Goal: Transaction & Acquisition: Purchase product/service

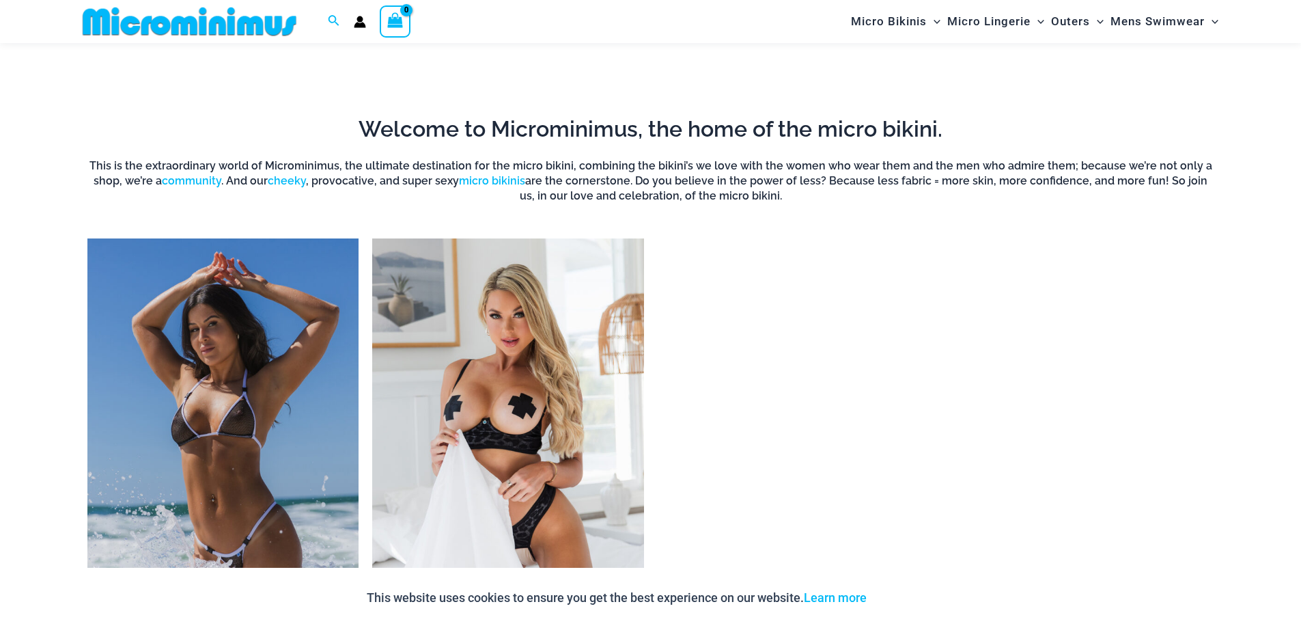
scroll to position [1130, 0]
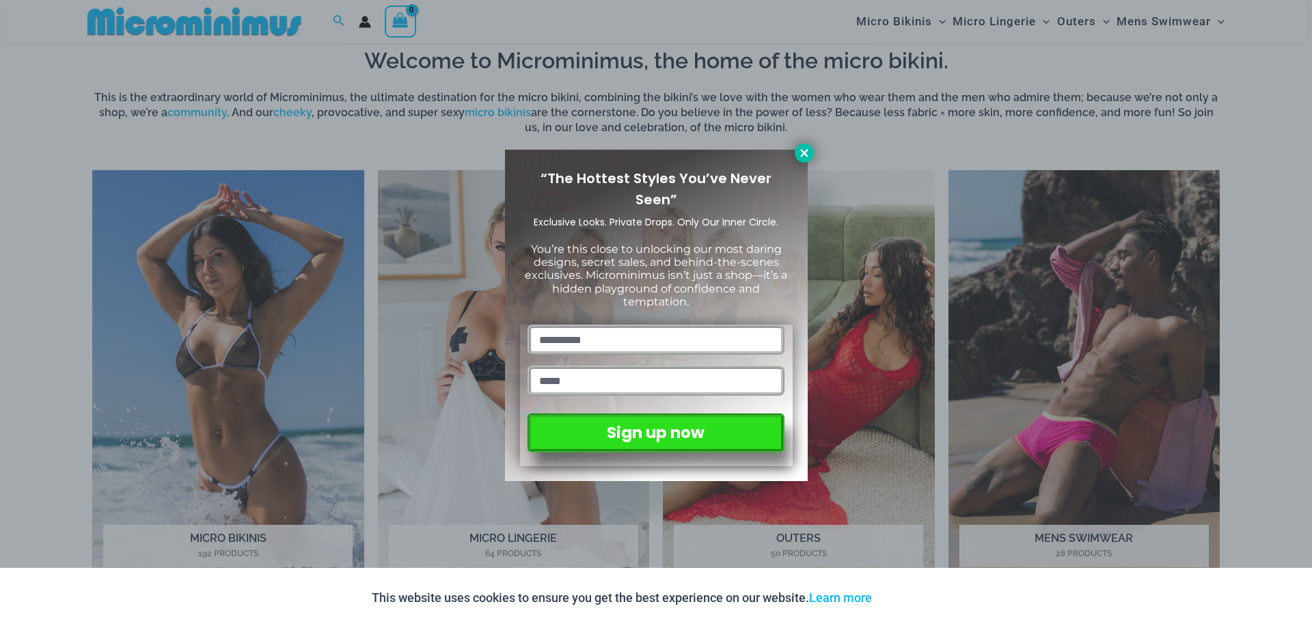
click at [803, 151] on icon at bounding box center [804, 153] width 12 height 12
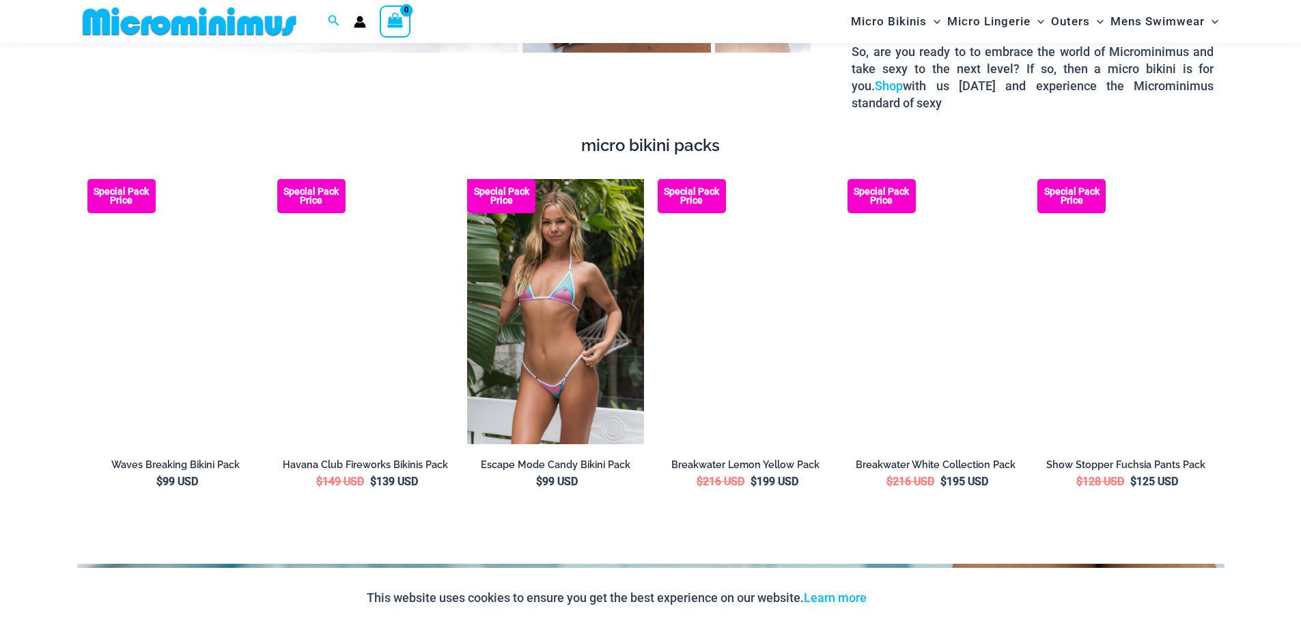
scroll to position [2450, 0]
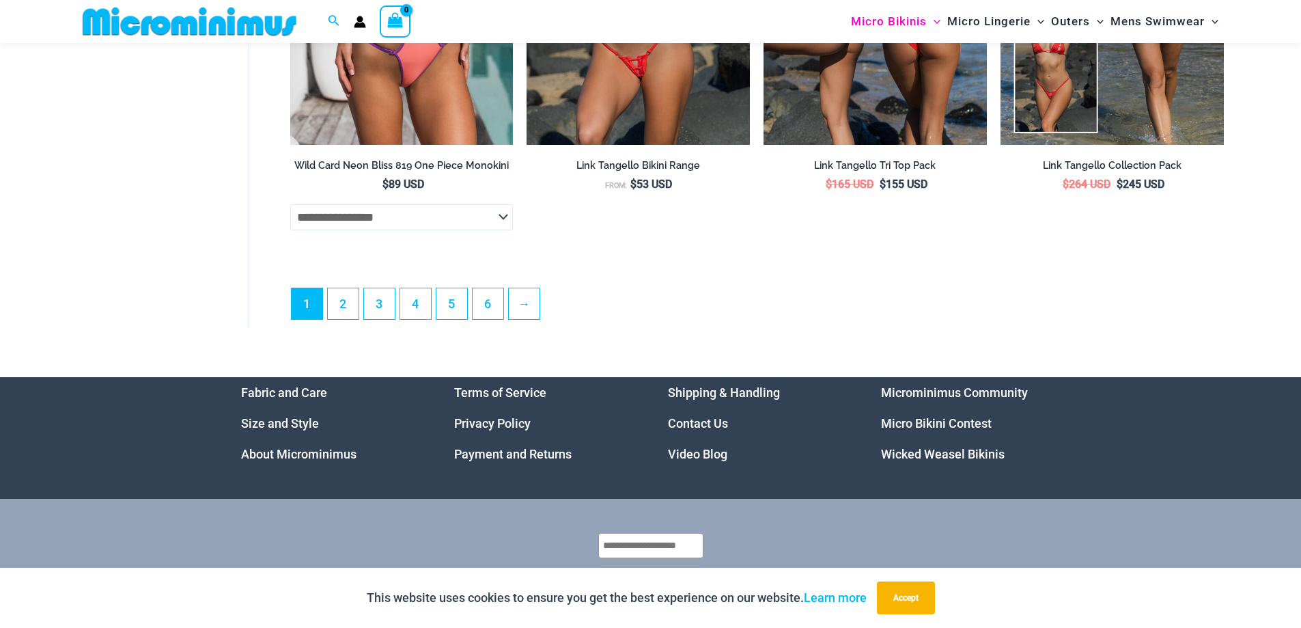
scroll to position [4012, 0]
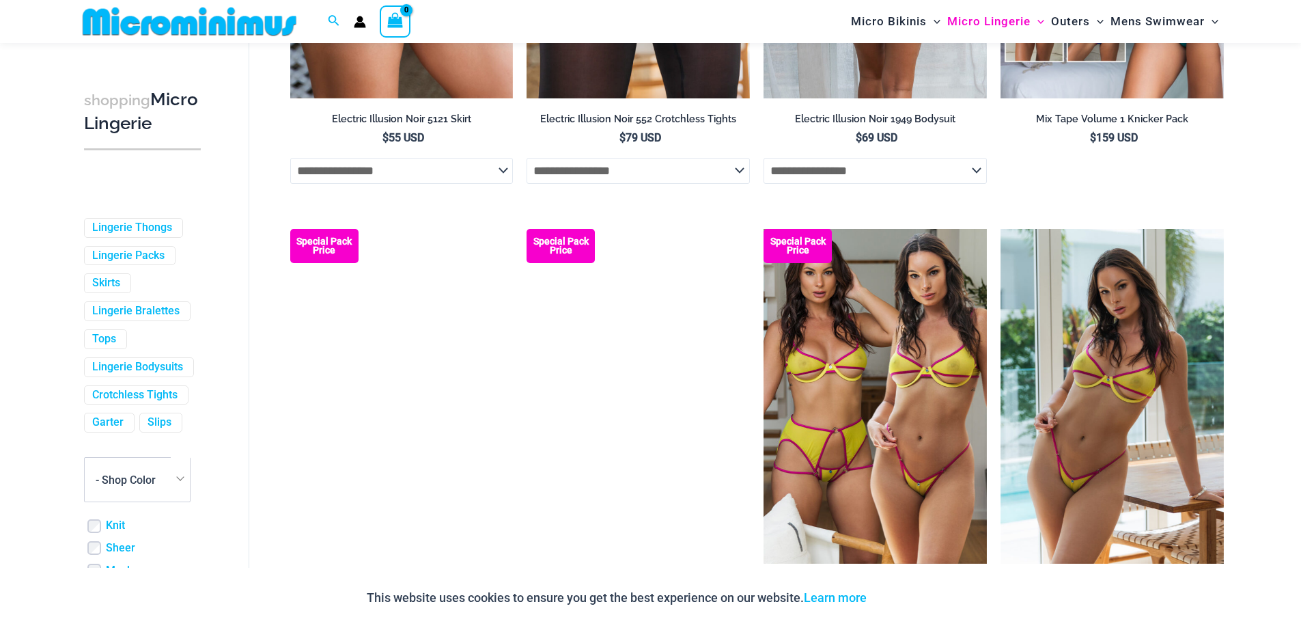
scroll to position [3541, 0]
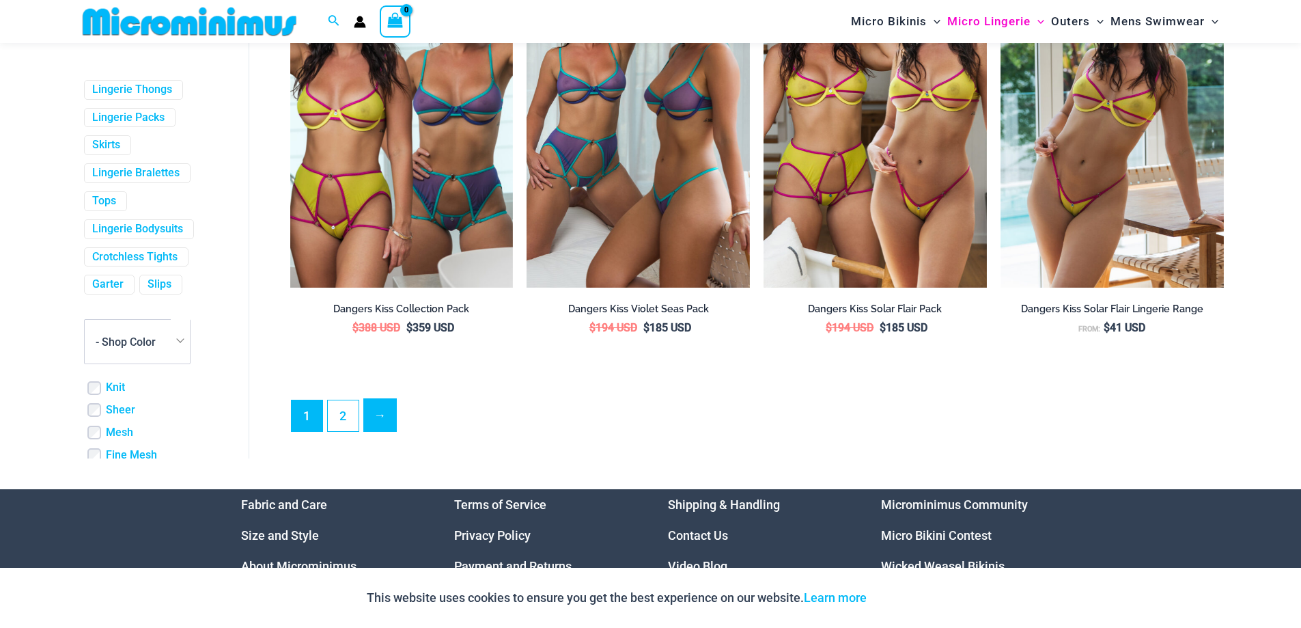
click at [381, 426] on link "→" at bounding box center [380, 415] width 32 height 32
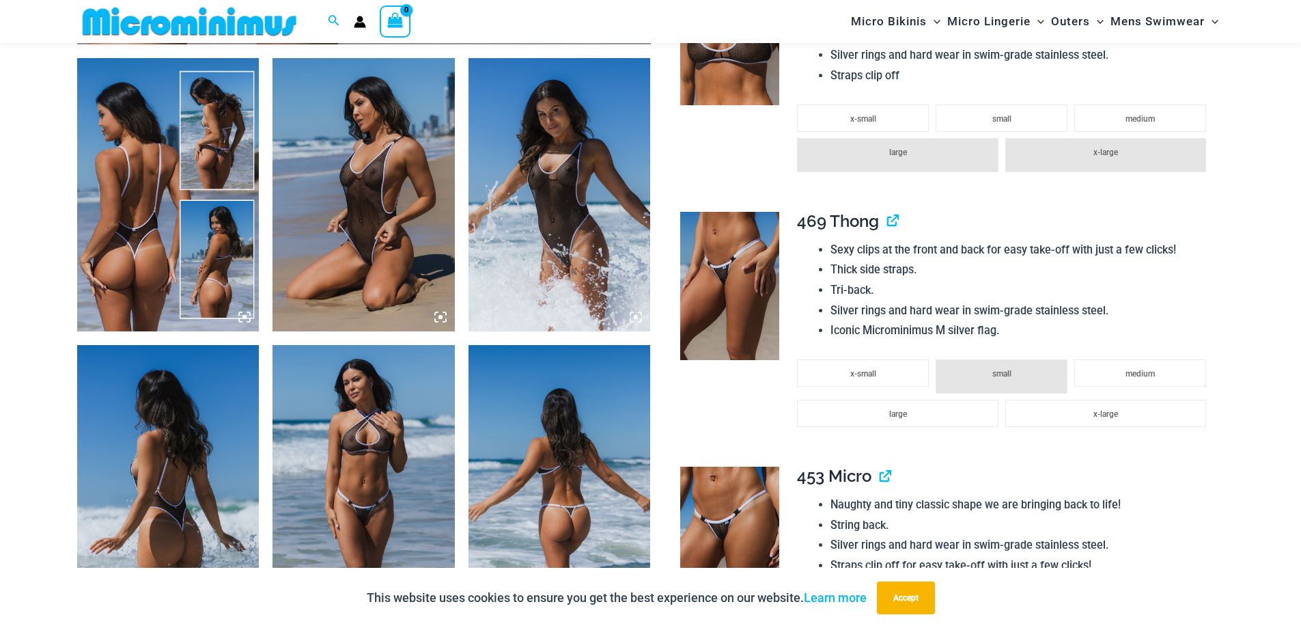
scroll to position [945, 0]
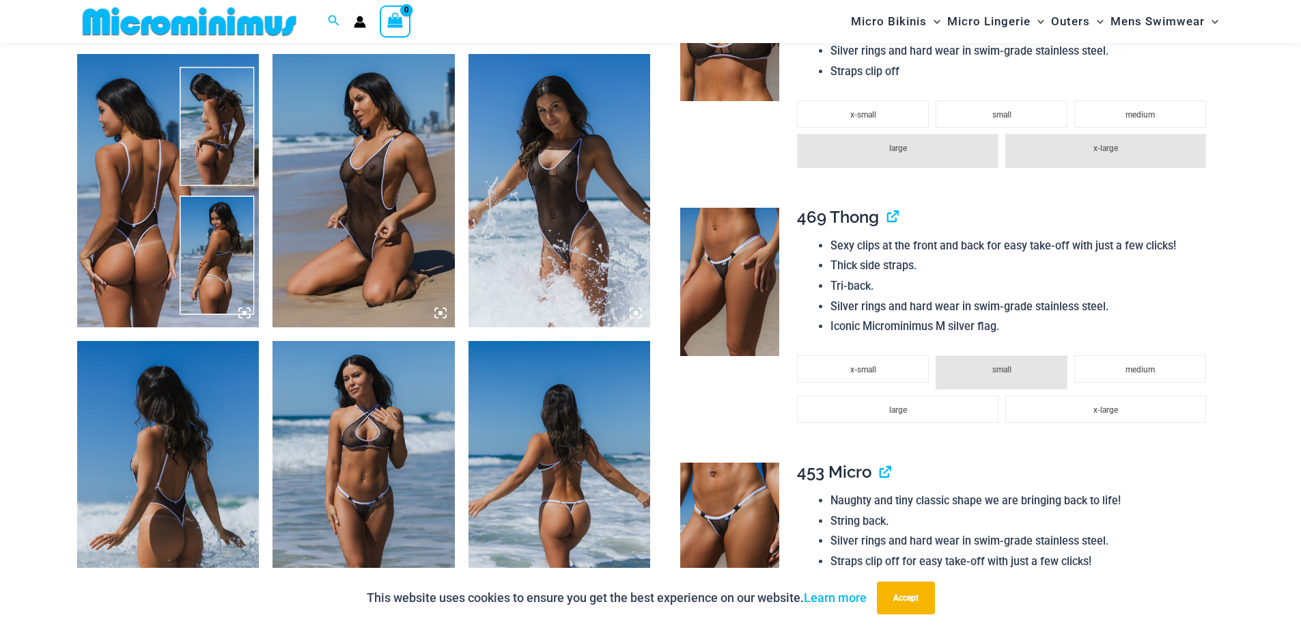
click at [441, 312] on icon at bounding box center [441, 313] width 4 height 4
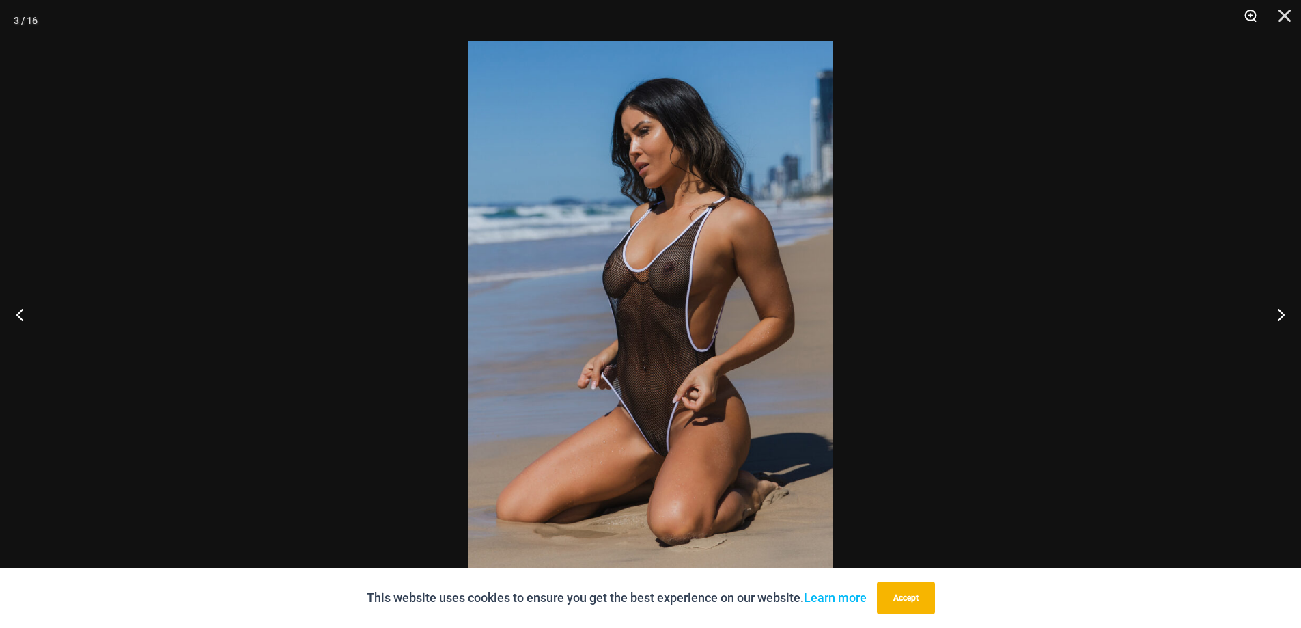
click at [1249, 14] on button "Zoom" at bounding box center [1246, 20] width 34 height 41
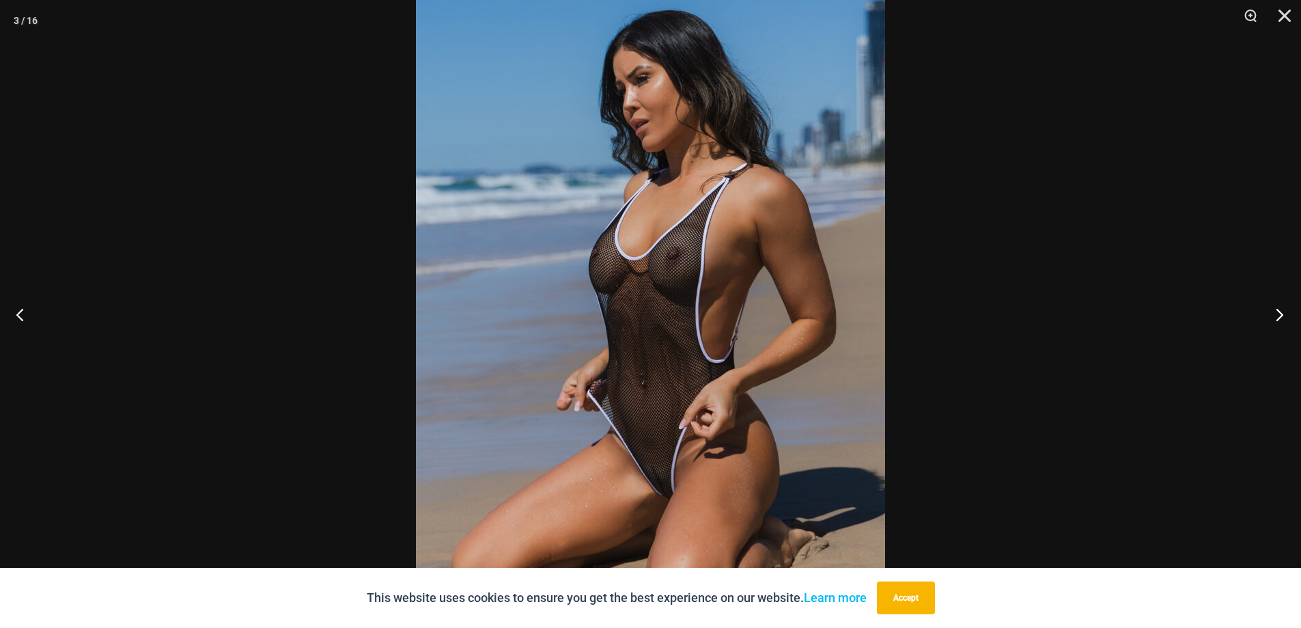
click at [1276, 324] on button "Next" at bounding box center [1275, 314] width 51 height 68
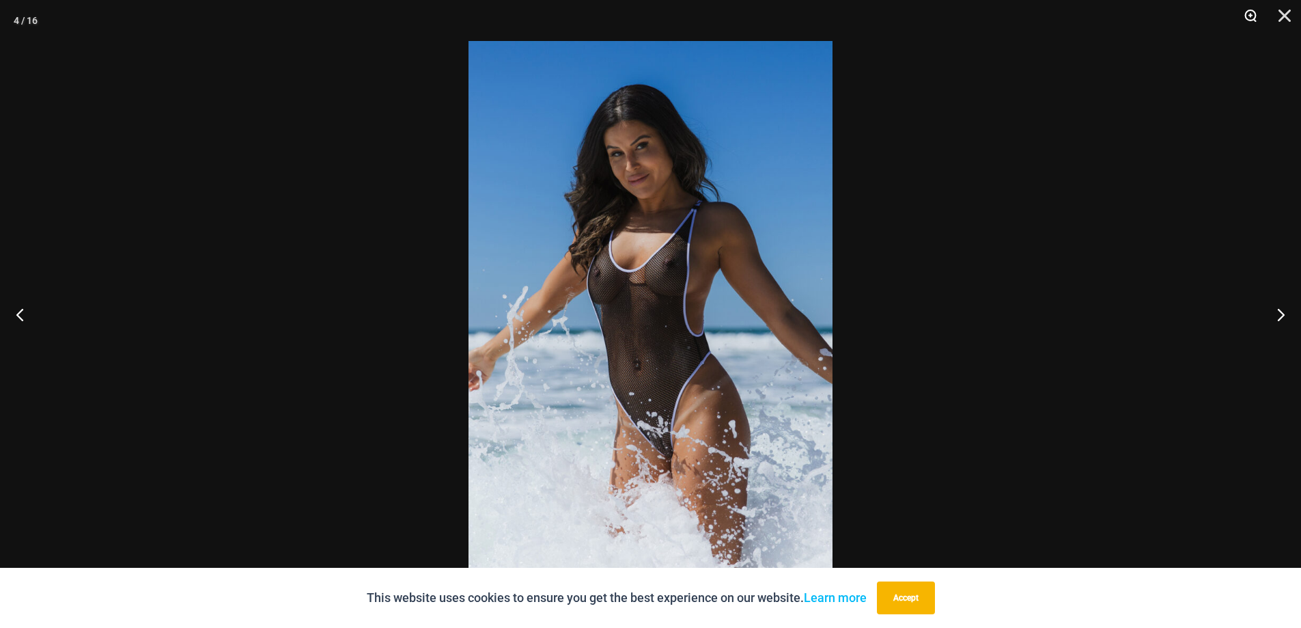
click at [1252, 18] on button "Zoom" at bounding box center [1246, 20] width 34 height 41
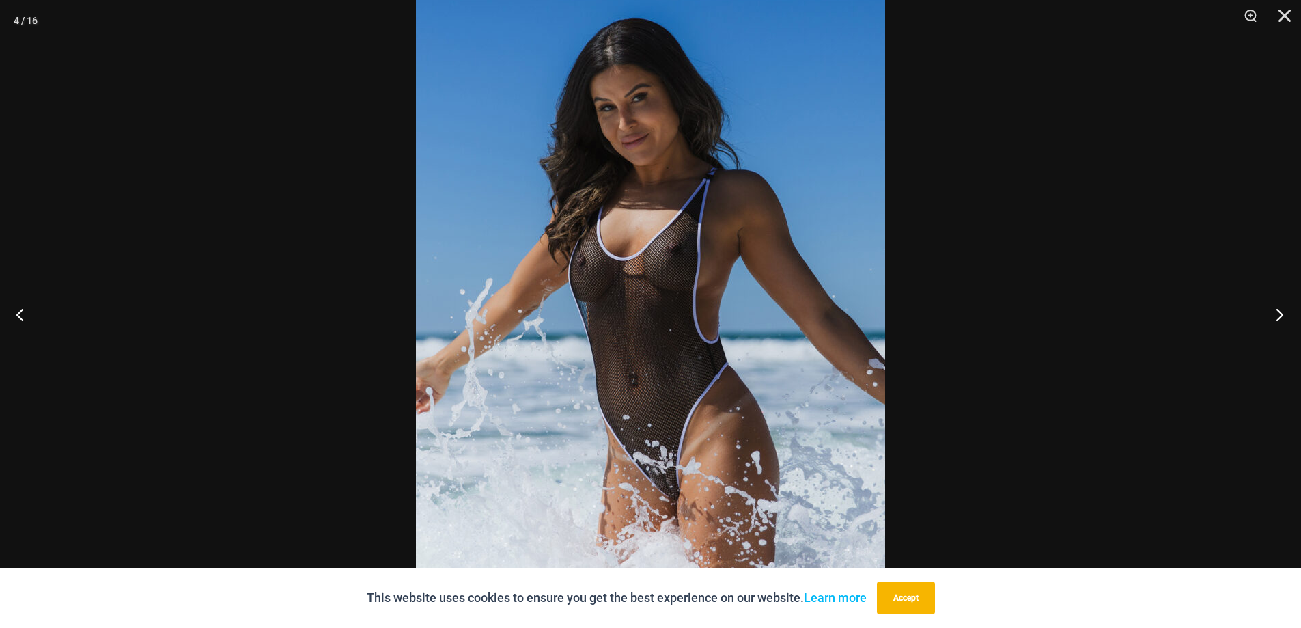
click at [1280, 320] on button "Next" at bounding box center [1275, 314] width 51 height 68
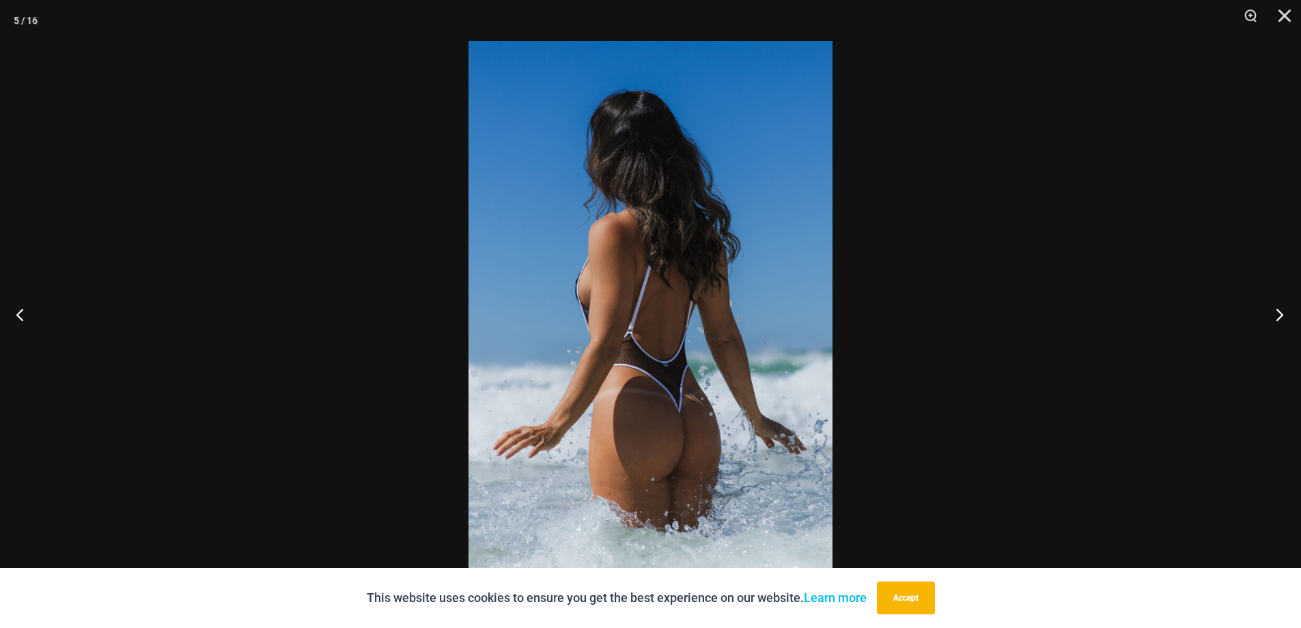
click at [1279, 318] on button "Next" at bounding box center [1275, 314] width 51 height 68
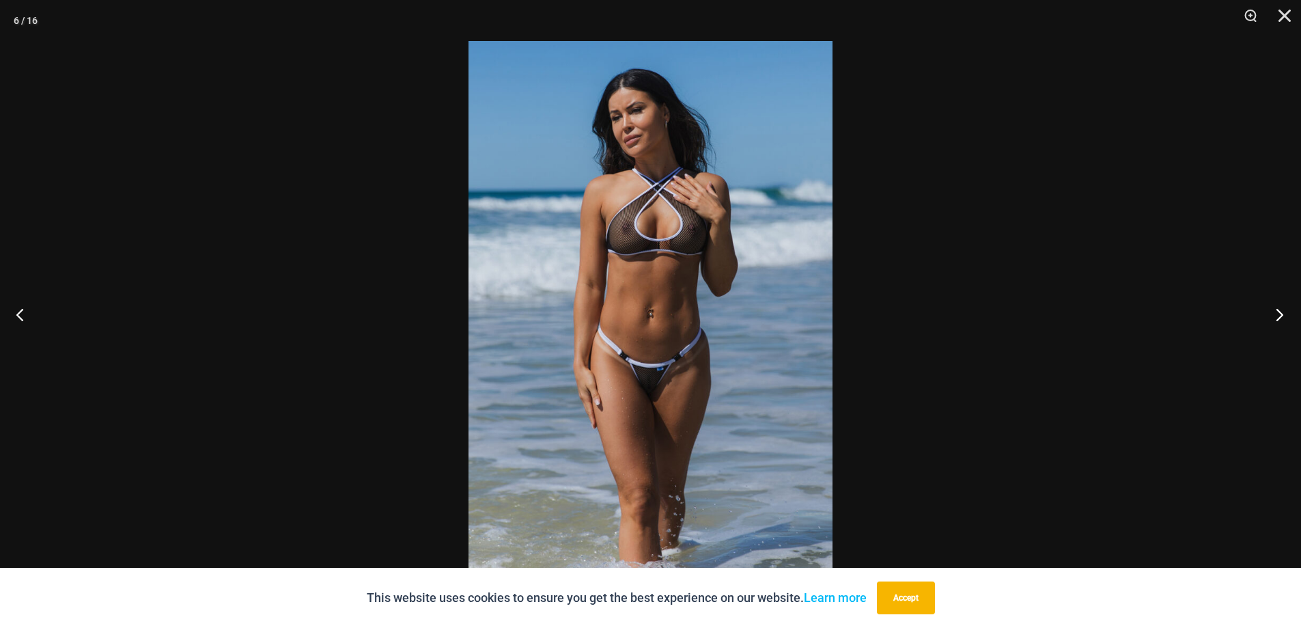
click at [1279, 318] on button "Next" at bounding box center [1275, 314] width 51 height 68
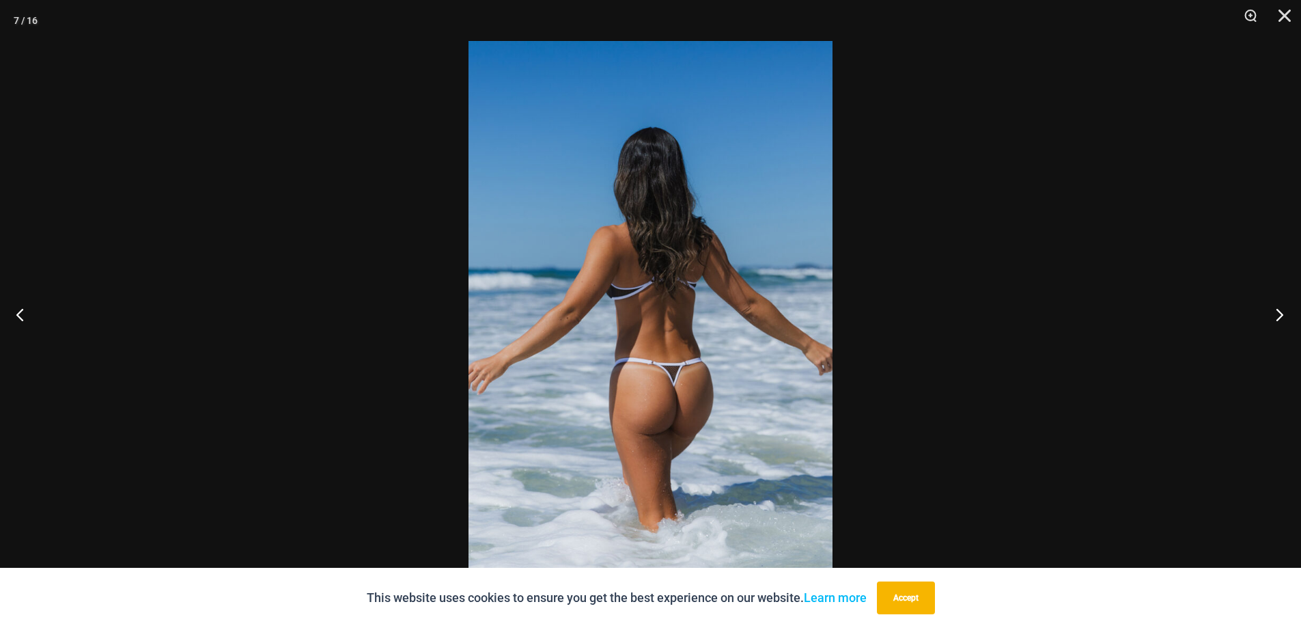
click at [1279, 318] on button "Next" at bounding box center [1275, 314] width 51 height 68
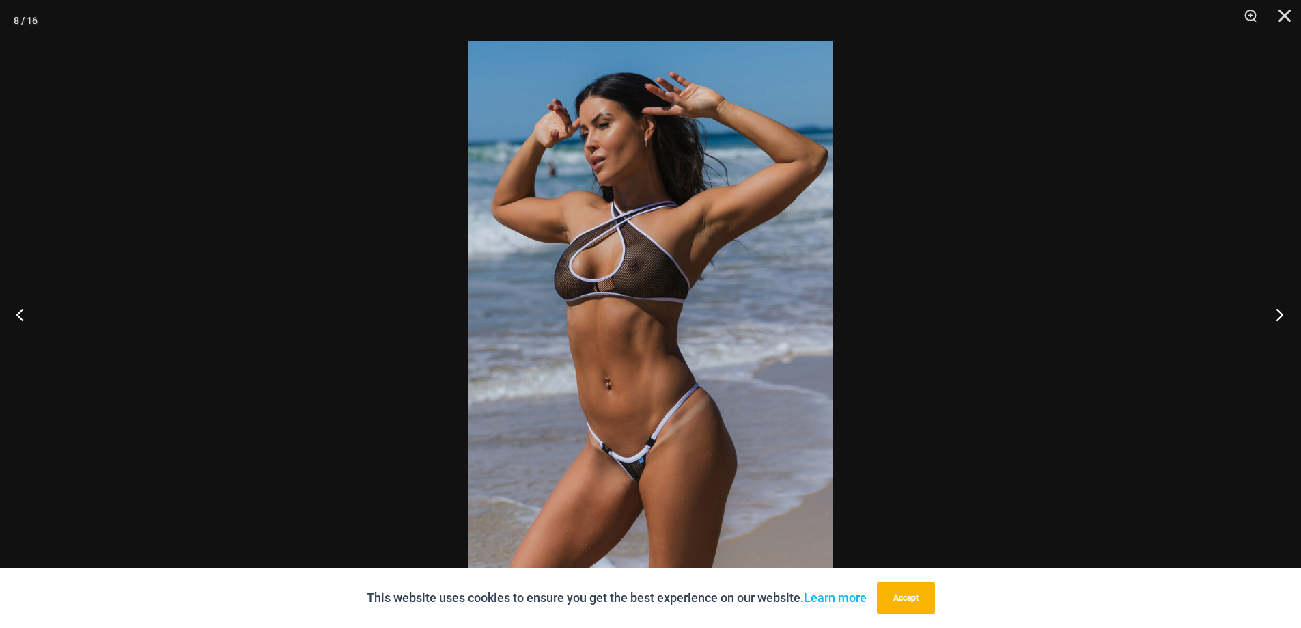
click at [1279, 318] on button "Next" at bounding box center [1275, 314] width 51 height 68
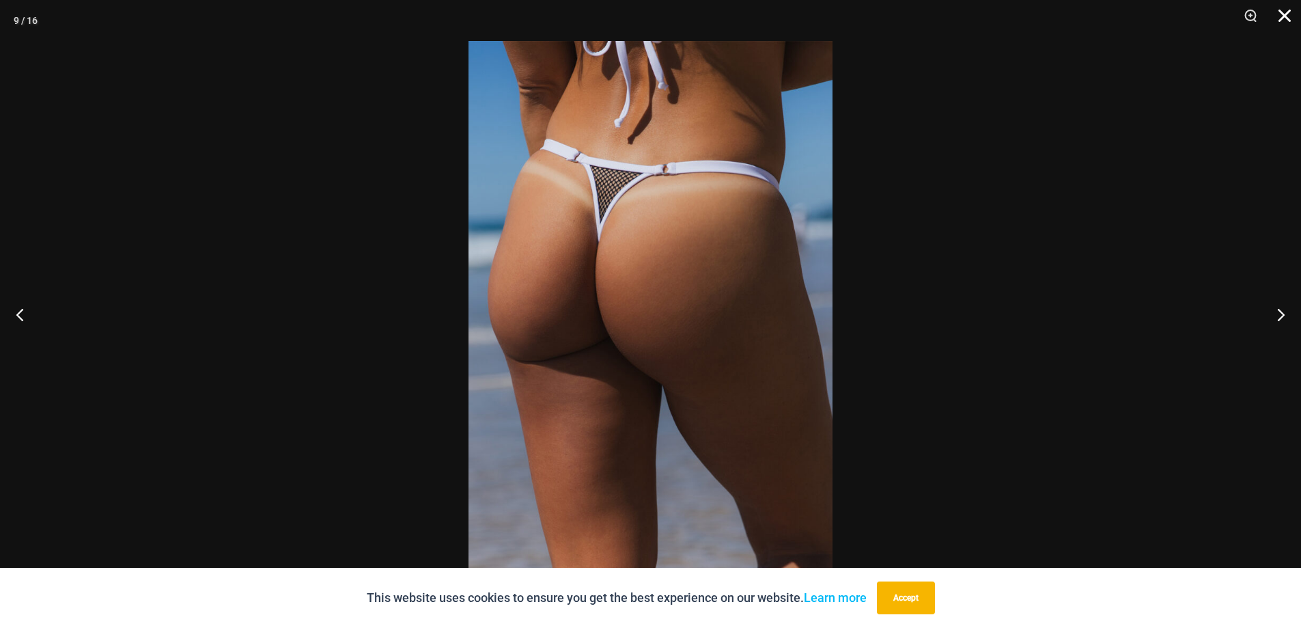
click at [1279, 23] on button "Close" at bounding box center [1280, 20] width 34 height 41
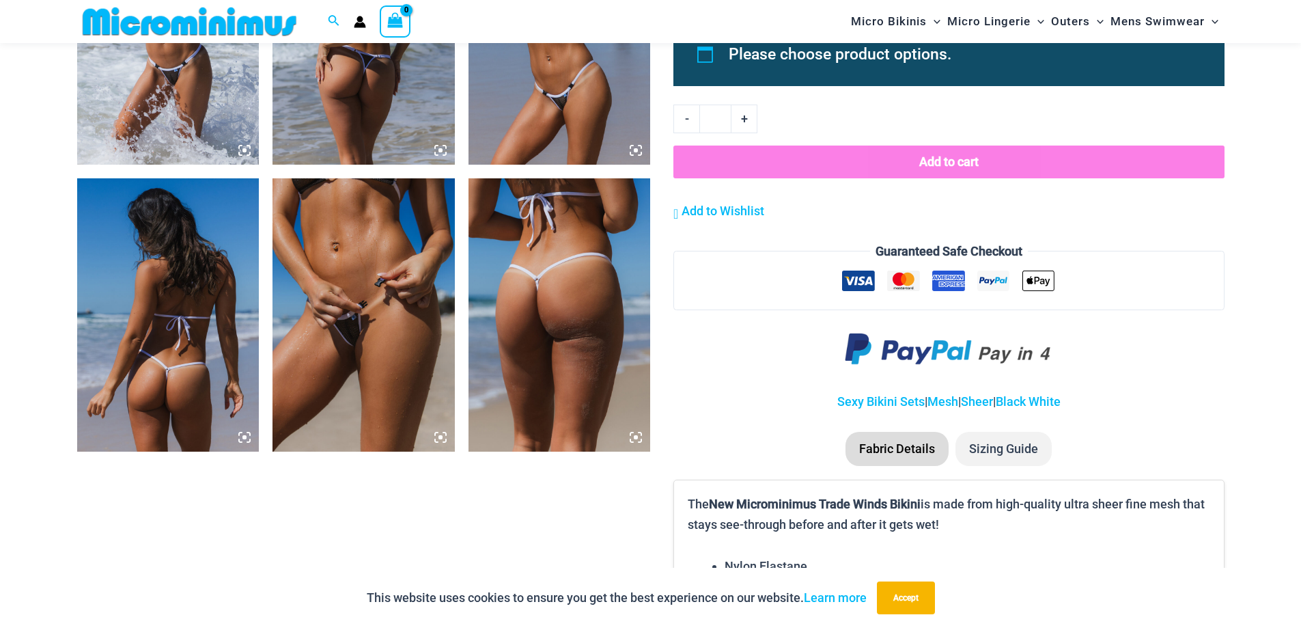
scroll to position [1992, 0]
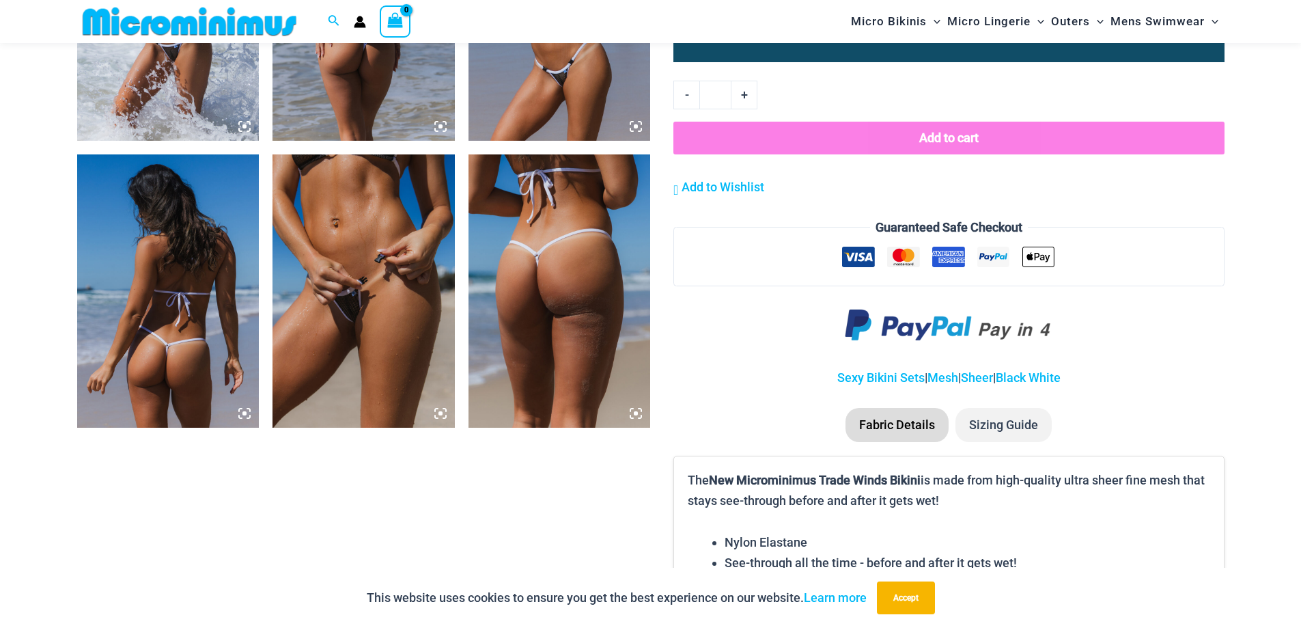
click at [441, 411] on icon at bounding box center [440, 413] width 12 height 12
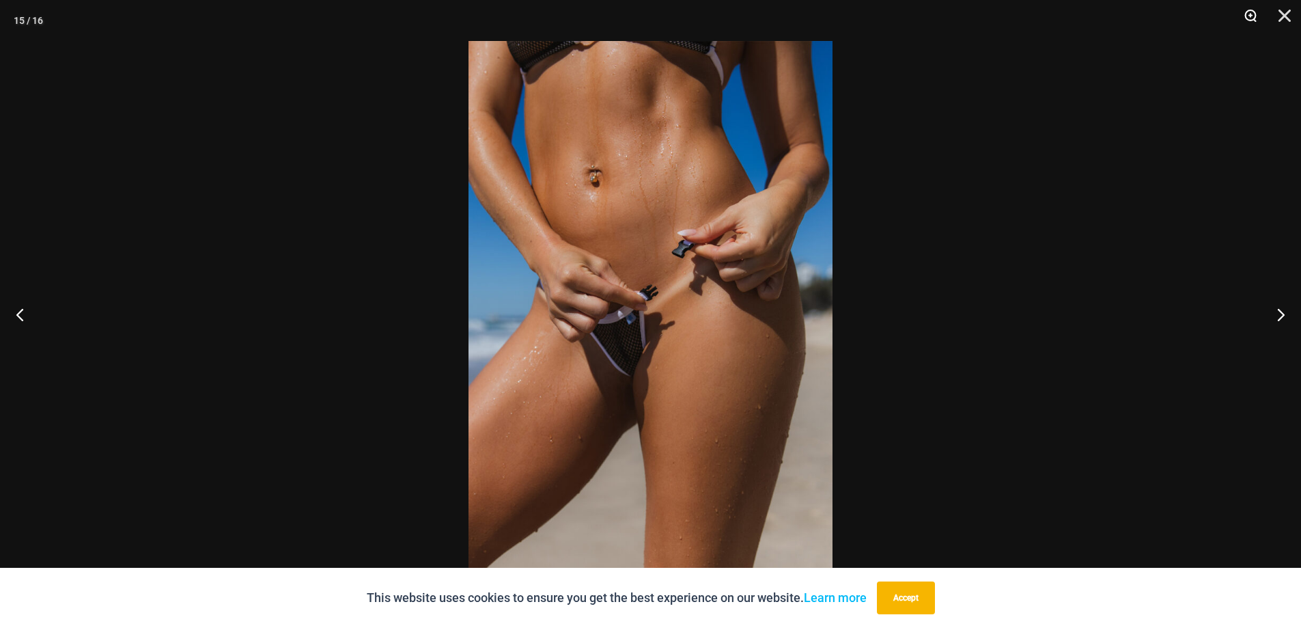
click at [1251, 13] on button "Zoom" at bounding box center [1246, 20] width 34 height 41
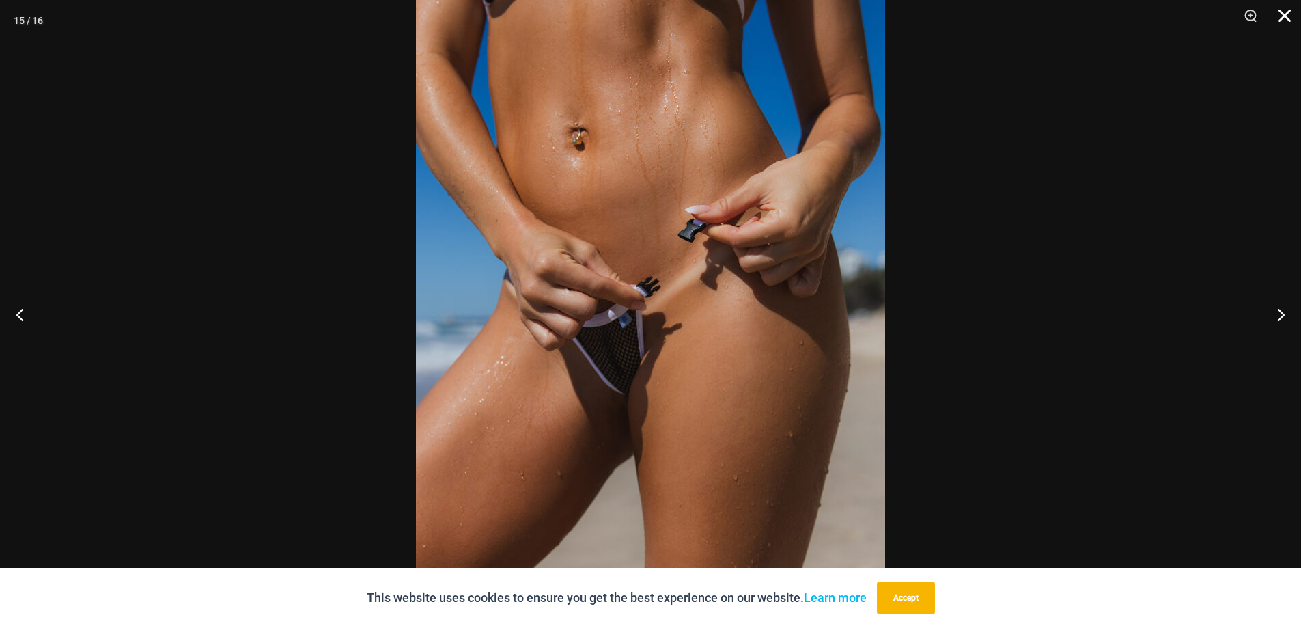
click at [1286, 20] on button "Close" at bounding box center [1280, 20] width 34 height 41
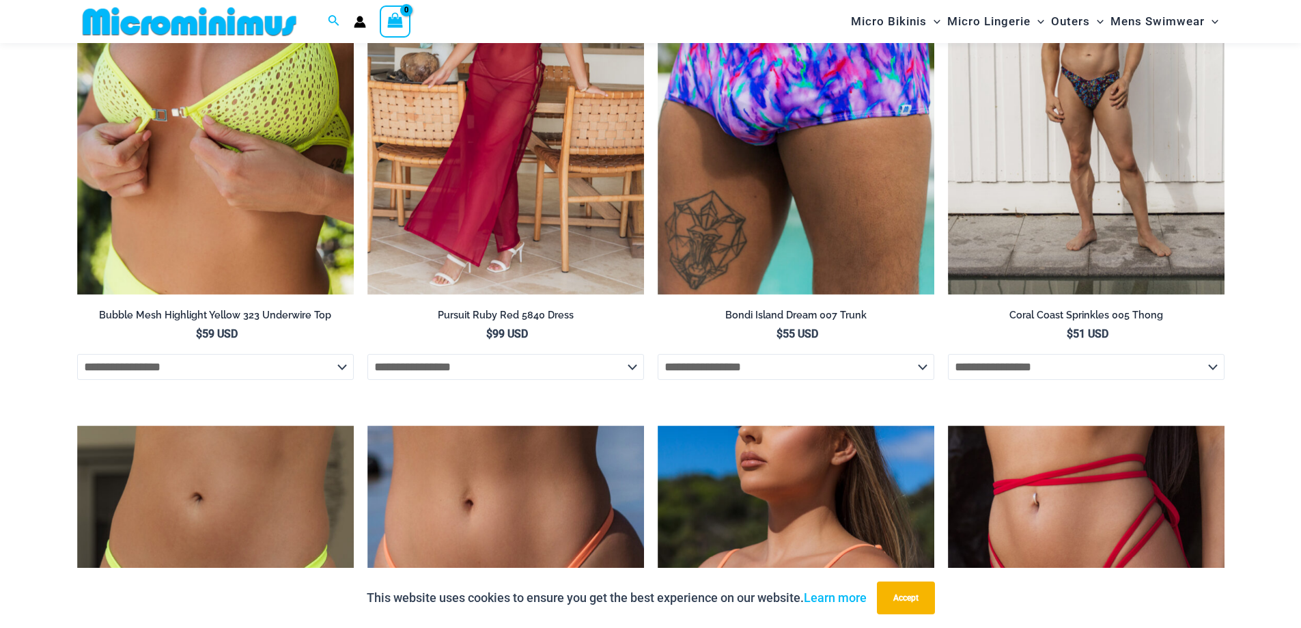
scroll to position [4223, 0]
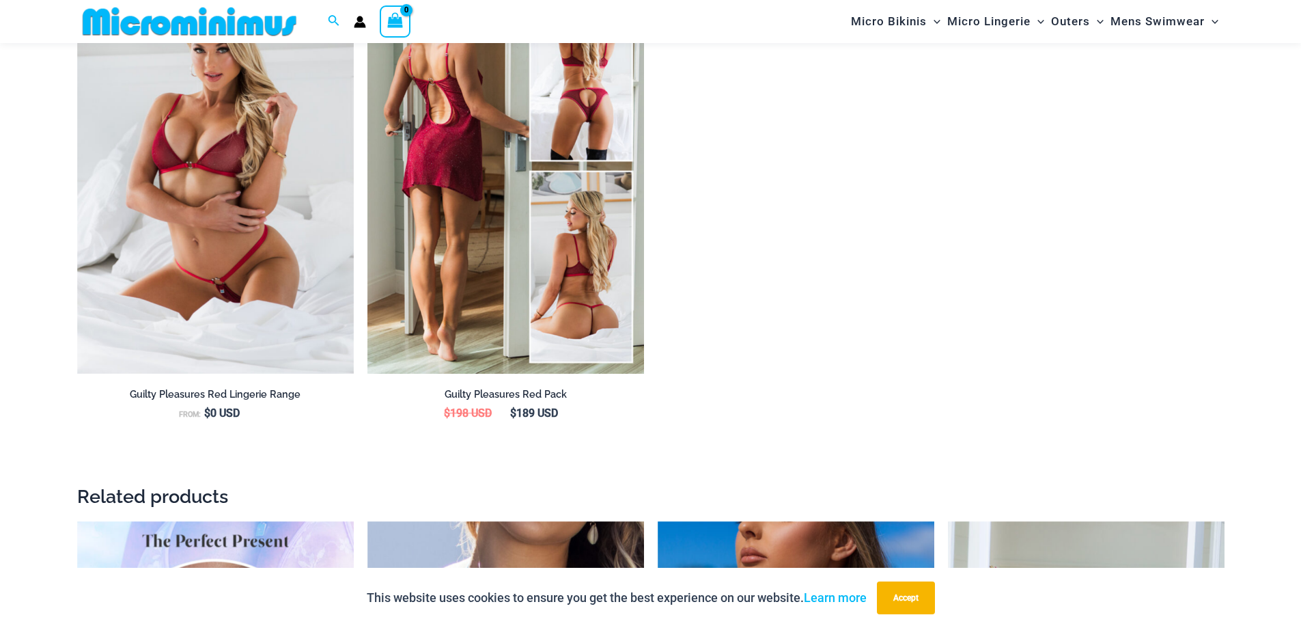
scroll to position [1947, 0]
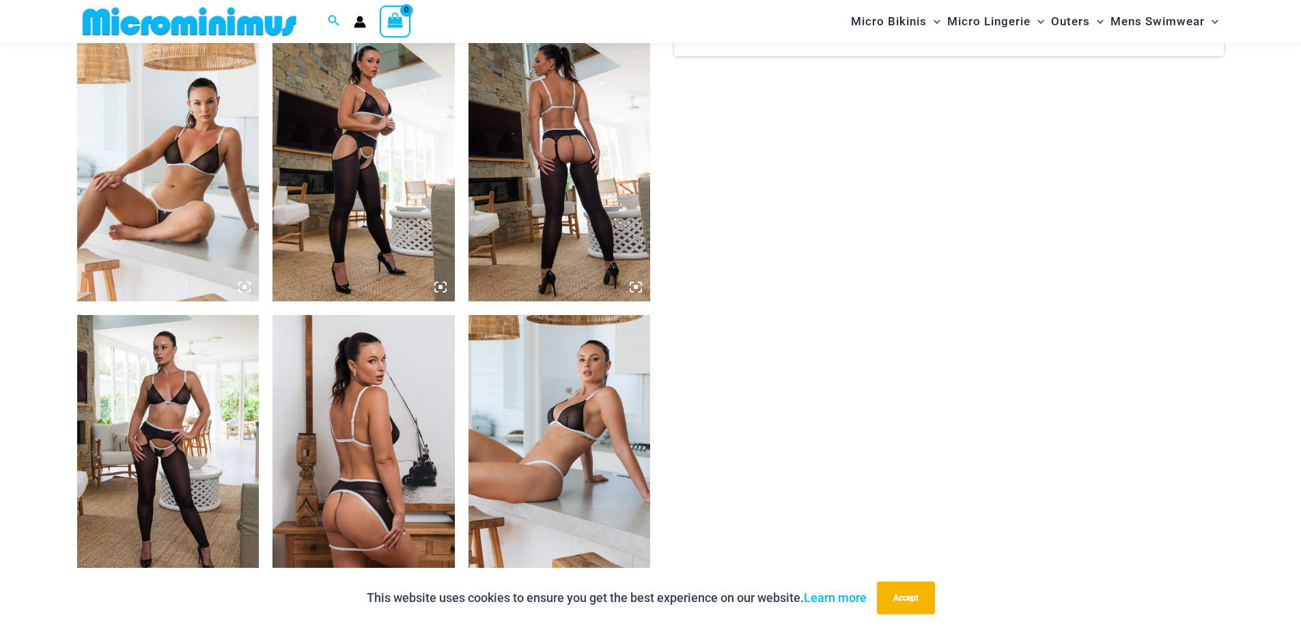
scroll to position [1264, 0]
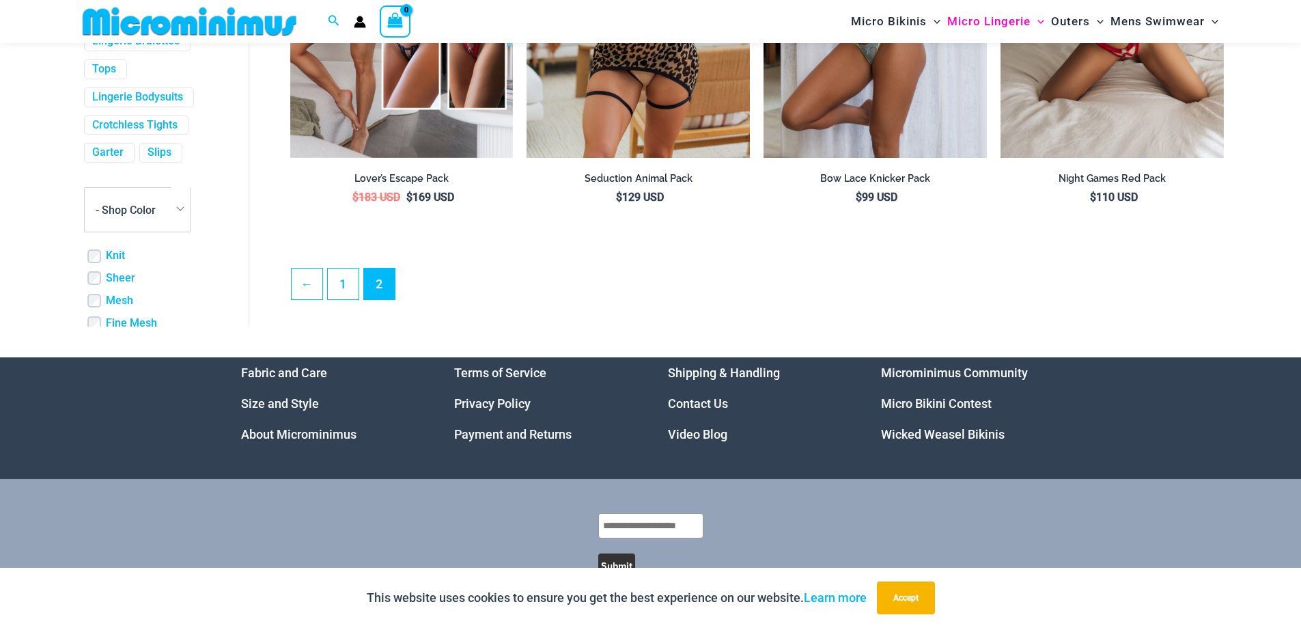
scroll to position [3653, 0]
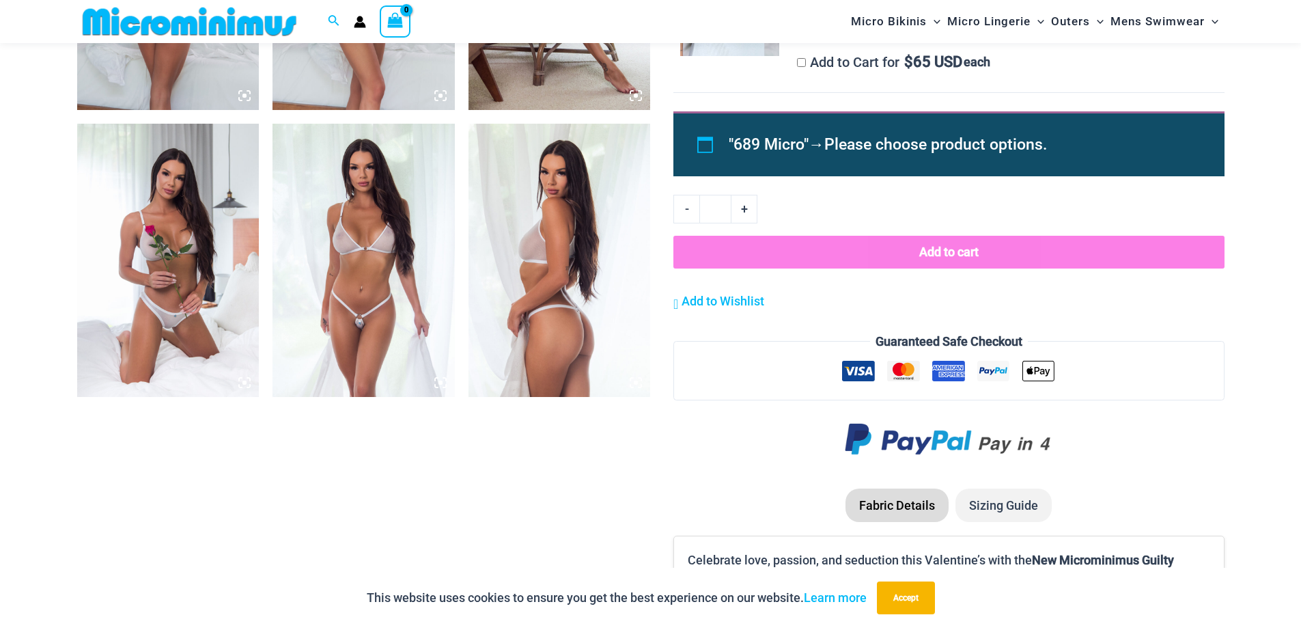
scroll to position [1171, 0]
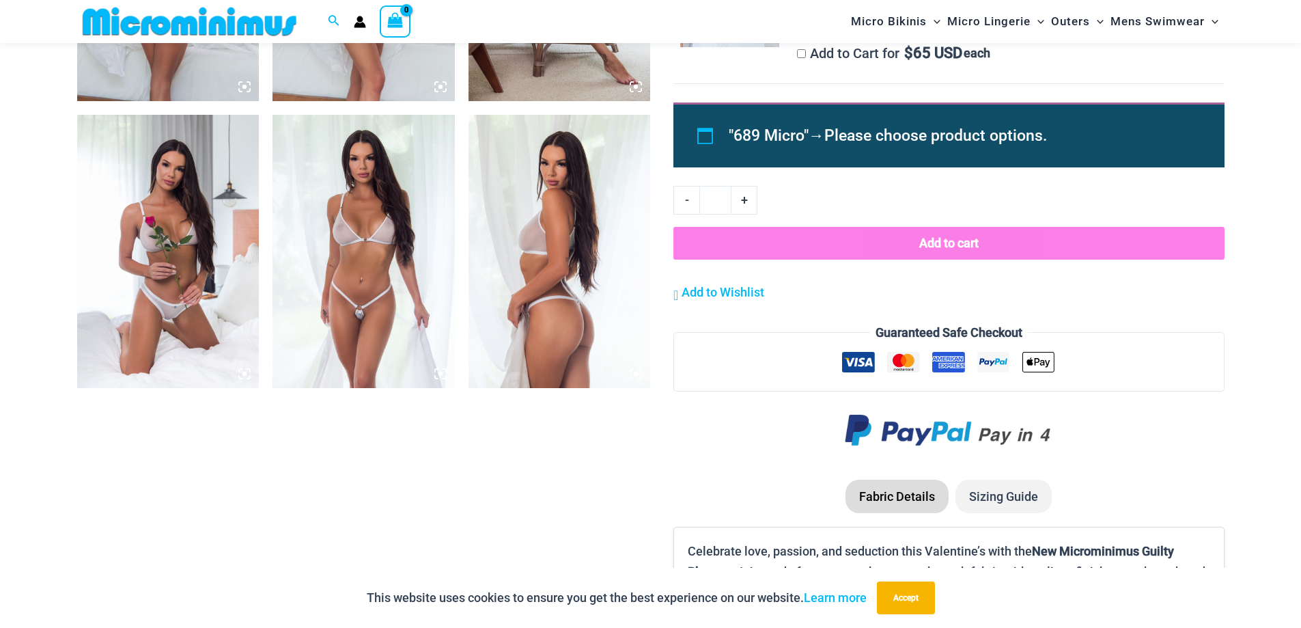
click at [411, 251] on img at bounding box center [364, 251] width 182 height 273
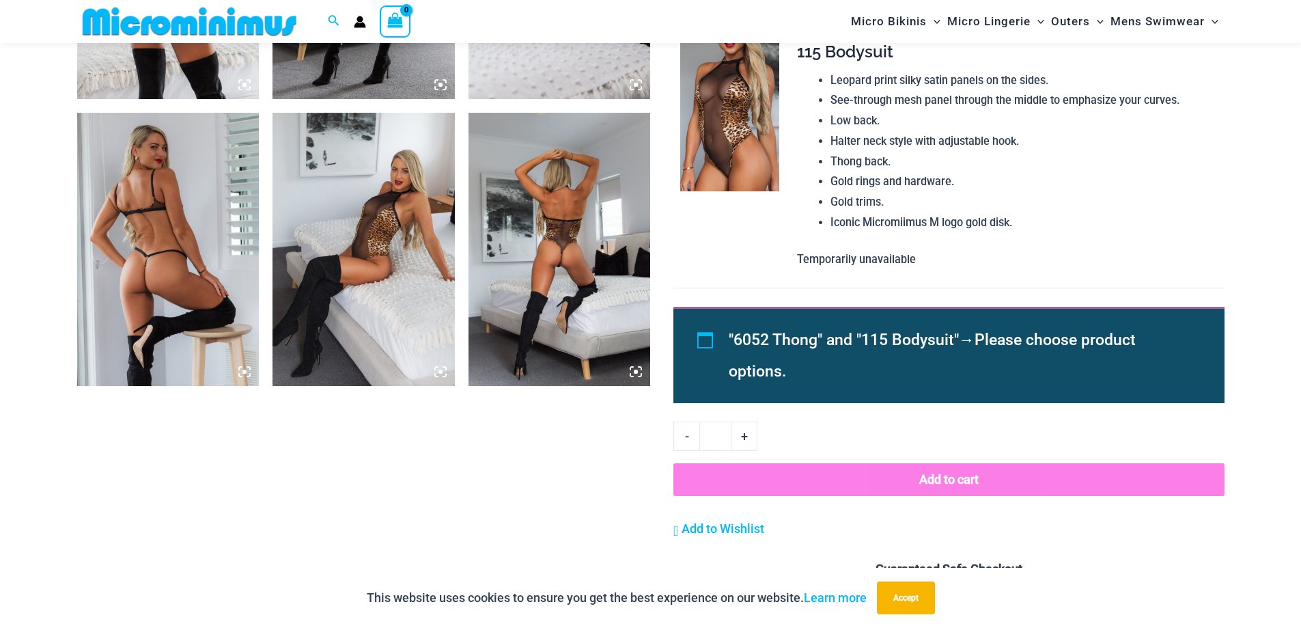
scroll to position [1264, 0]
